Goal: Transaction & Acquisition: Purchase product/service

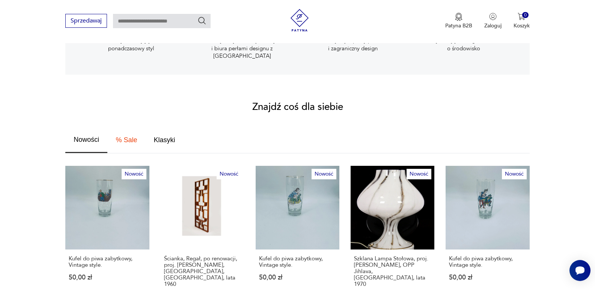
scroll to position [375, 0]
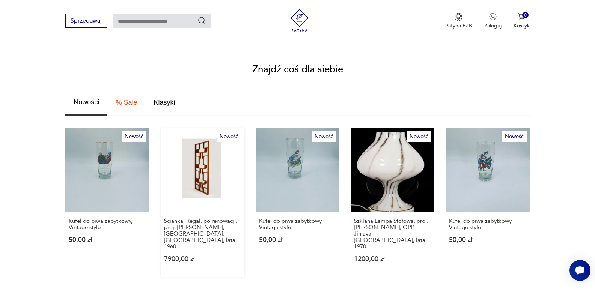
click at [196, 163] on link "Nowość Ścianka, Regał, po renowacji, proj. [PERSON_NAME], [GEOGRAPHIC_DATA], [G…" at bounding box center [203, 202] width 84 height 149
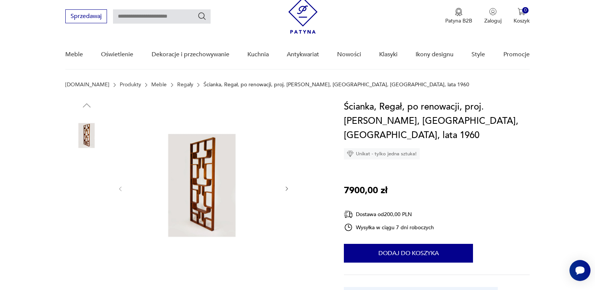
scroll to position [38, 0]
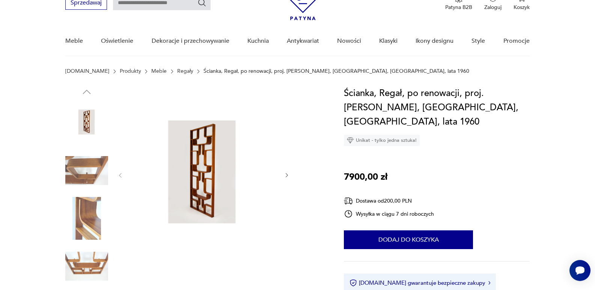
click at [286, 176] on icon "button" at bounding box center [287, 175] width 6 height 6
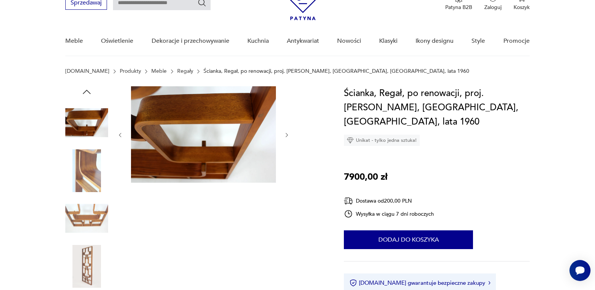
click at [286, 176] on div at bounding box center [203, 135] width 173 height 98
click at [286, 133] on icon "button" at bounding box center [287, 135] width 2 height 5
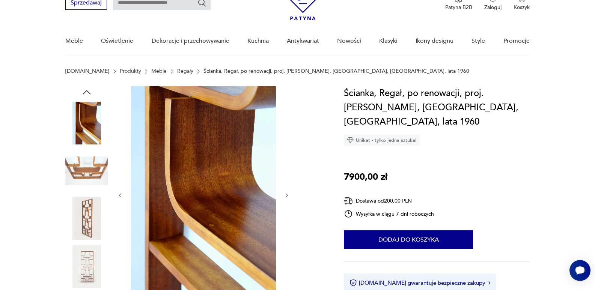
click at [292, 193] on div at bounding box center [195, 195] width 261 height 219
click at [287, 195] on icon "button" at bounding box center [287, 196] width 6 height 6
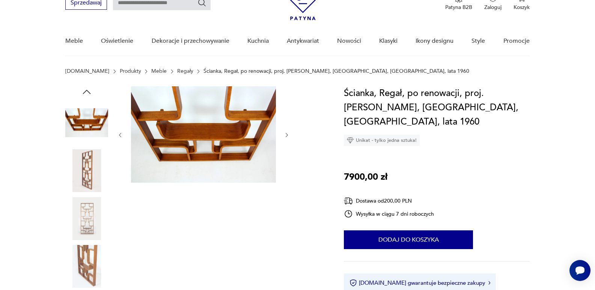
click at [285, 134] on icon "button" at bounding box center [287, 135] width 6 height 6
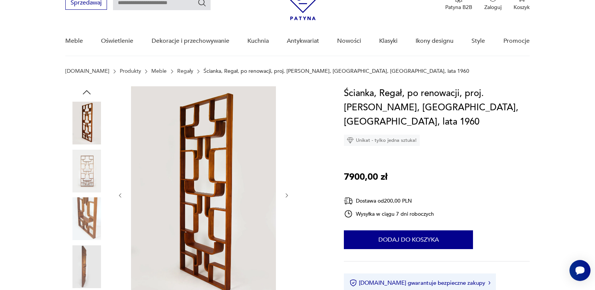
click at [288, 195] on icon "button" at bounding box center [287, 195] width 2 height 5
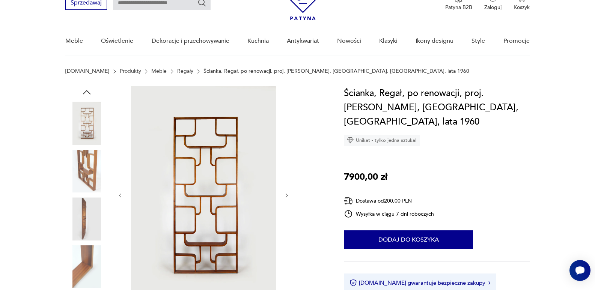
click at [288, 195] on icon "button" at bounding box center [287, 195] width 2 height 5
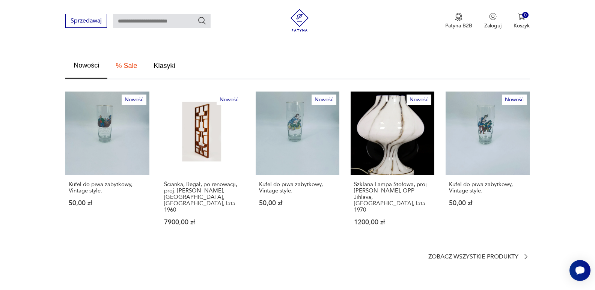
scroll to position [375, 0]
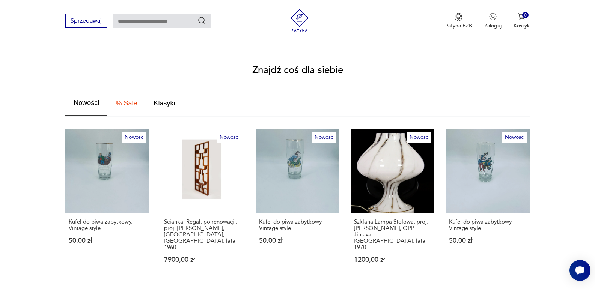
click at [125, 100] on span "% Sale" at bounding box center [126, 103] width 21 height 7
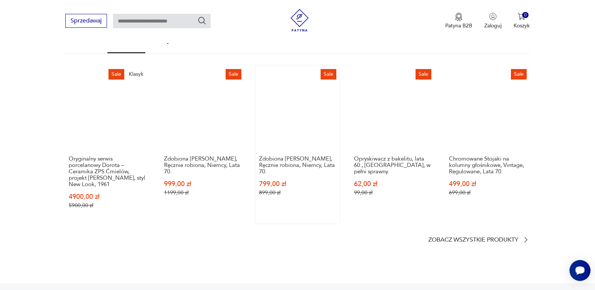
scroll to position [450, 0]
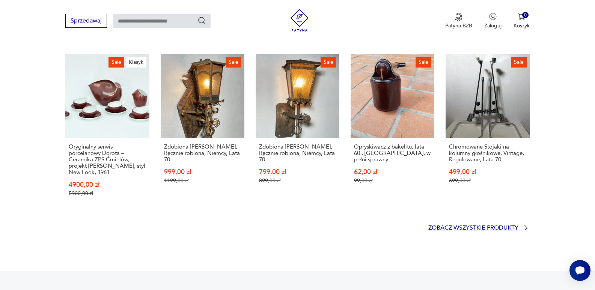
click at [487, 226] on p "Zobacz wszystkie produkty" at bounding box center [473, 228] width 90 height 5
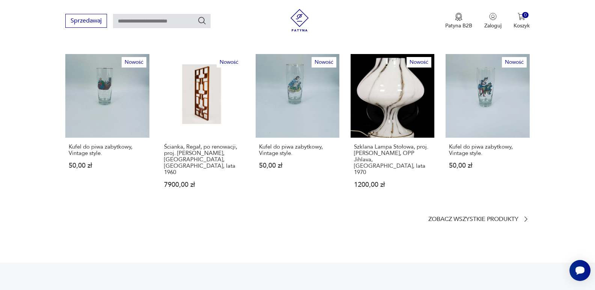
scroll to position [262, 0]
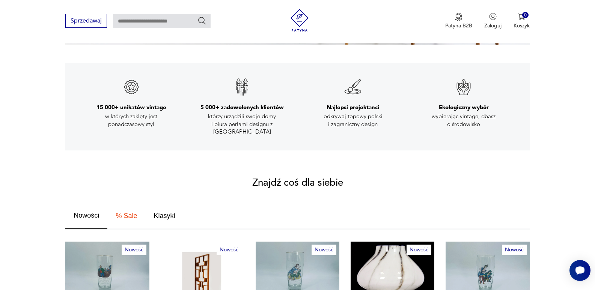
click at [91, 212] on span "Nowości" at bounding box center [87, 215] width 26 height 7
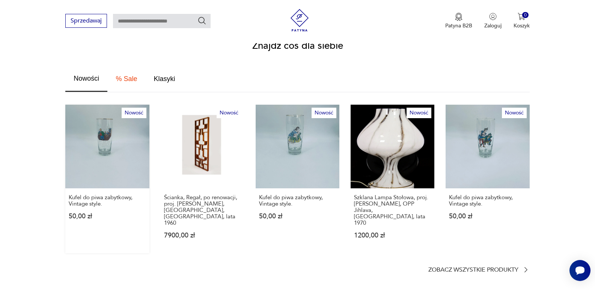
scroll to position [412, 0]
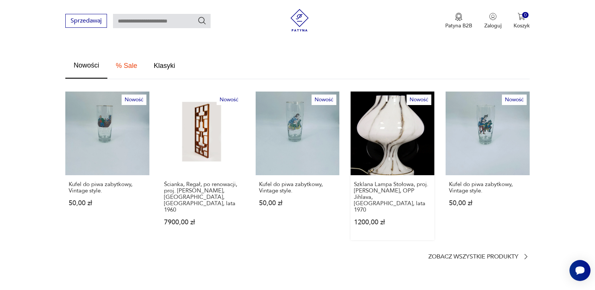
click at [387, 112] on link "Nowość Szklana Lampa Stołowa, proj. [PERSON_NAME], OPP Jihlava, Czechy, lata 19…" at bounding box center [393, 166] width 84 height 149
